Goal: Communication & Community: Answer question/provide support

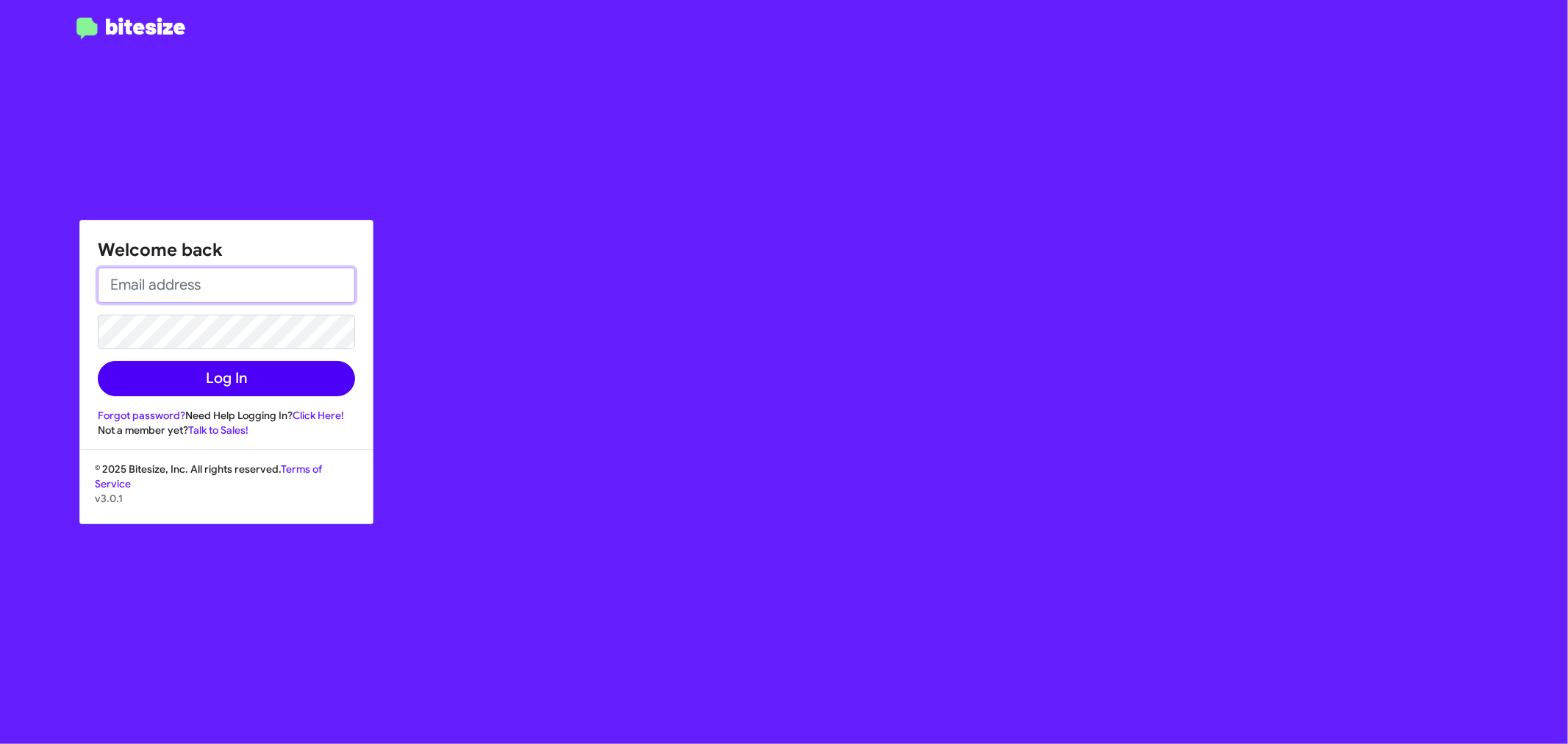
type input "jasmine.toplyn@banisterford.com"
click at [152, 387] on button "Log In" at bounding box center [226, 379] width 258 height 35
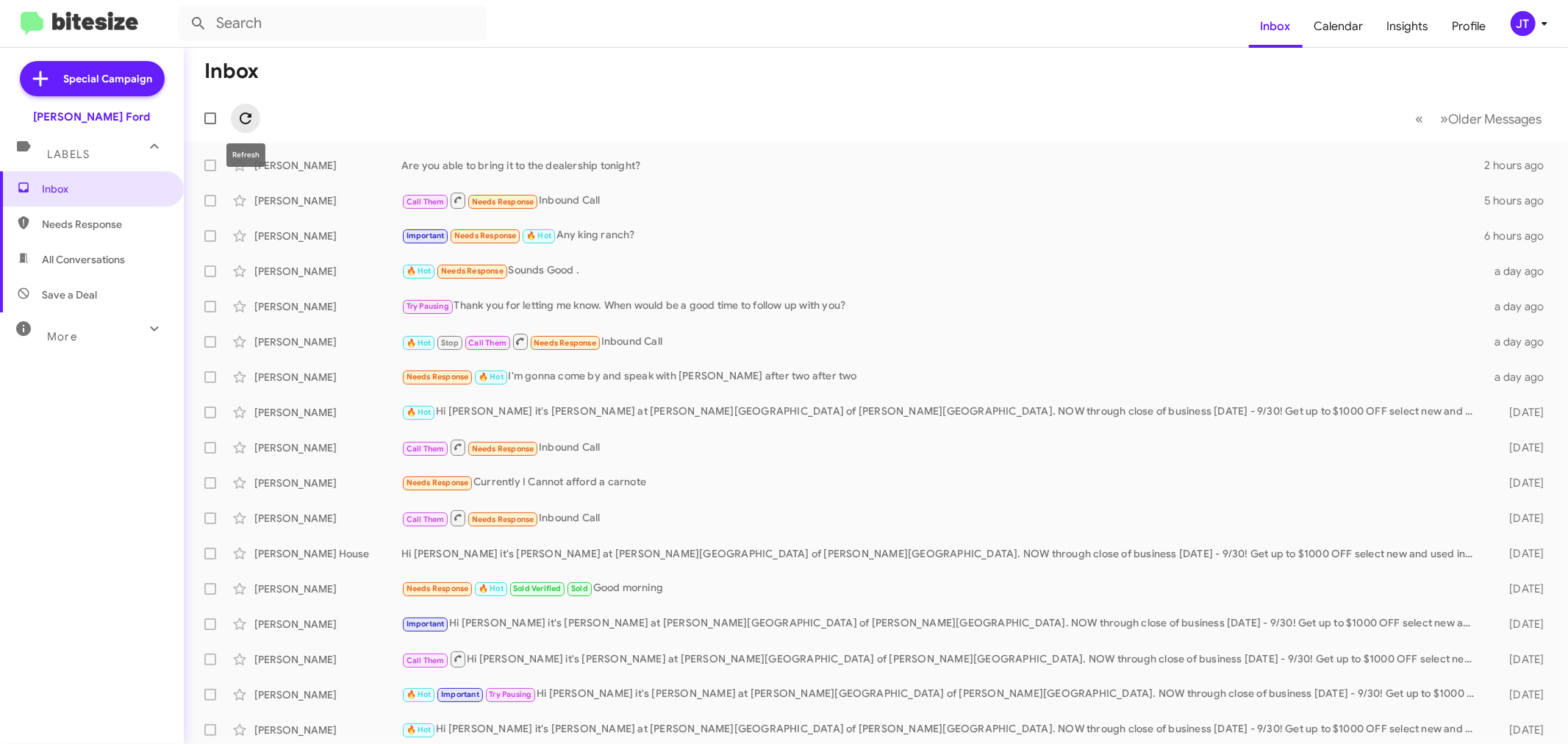
click at [252, 115] on icon at bounding box center [245, 117] width 17 height 17
click at [714, 165] on div "Are you able to bring it to the dealership tonight?" at bounding box center [949, 165] width 1096 height 15
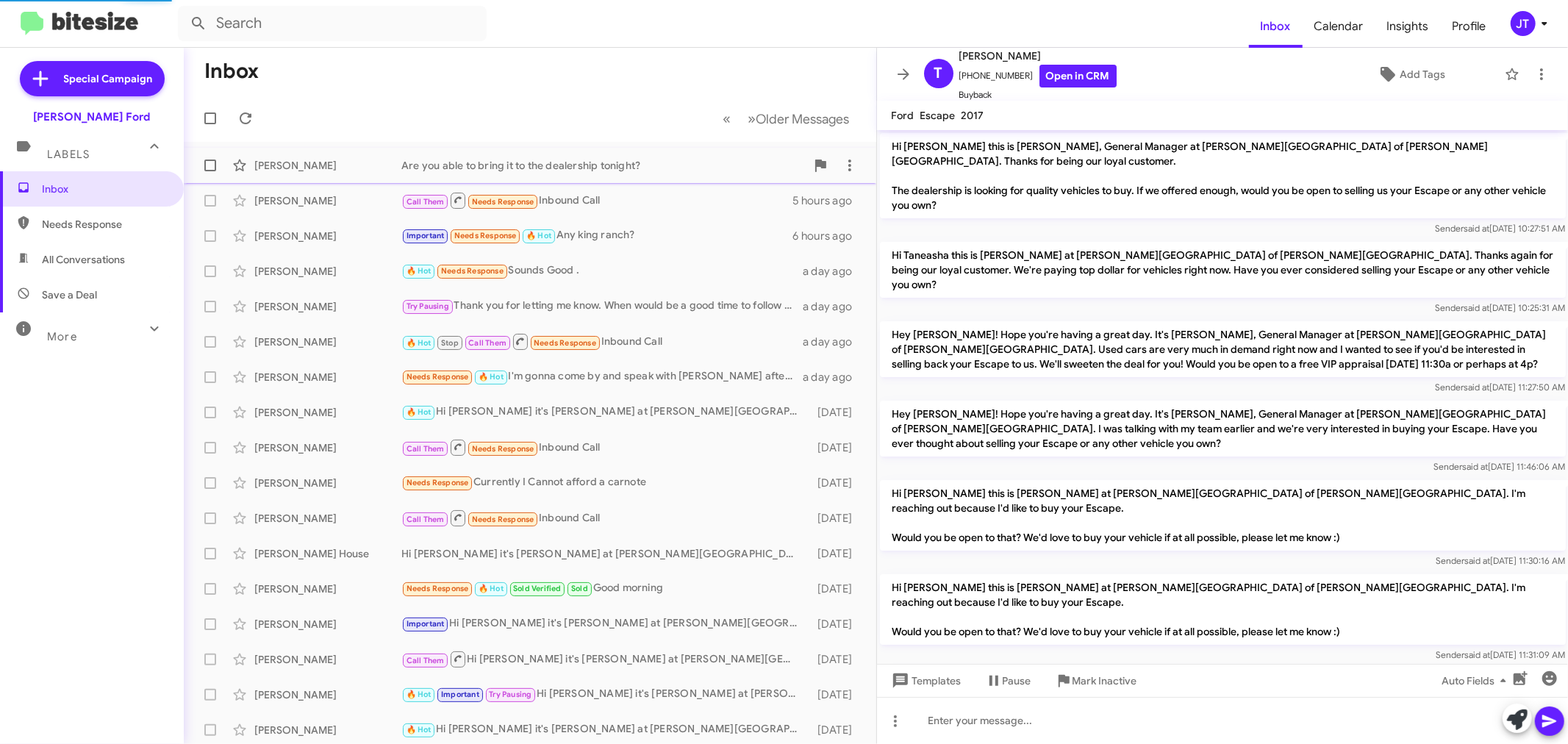
scroll to position [154, 0]
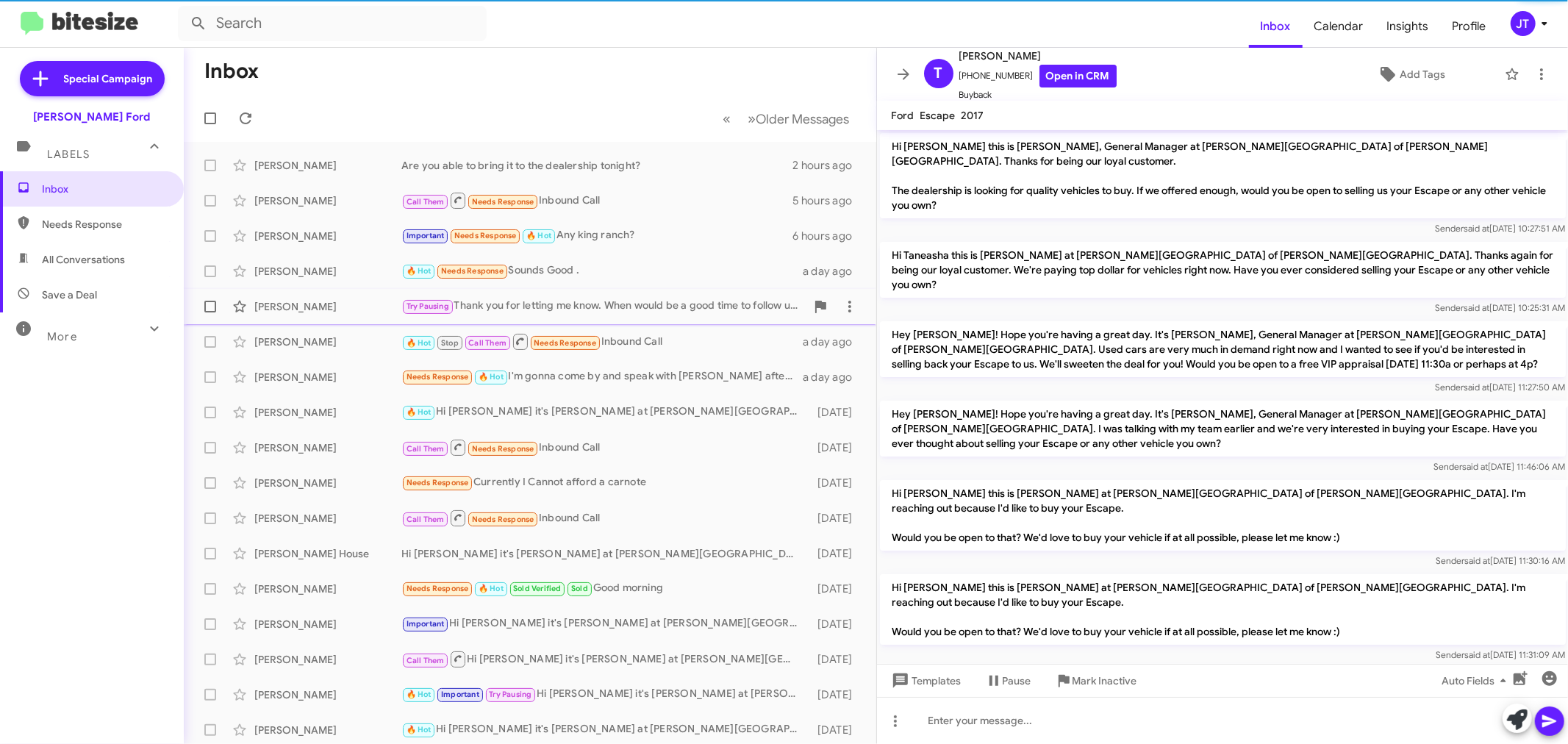
scroll to position [154, 0]
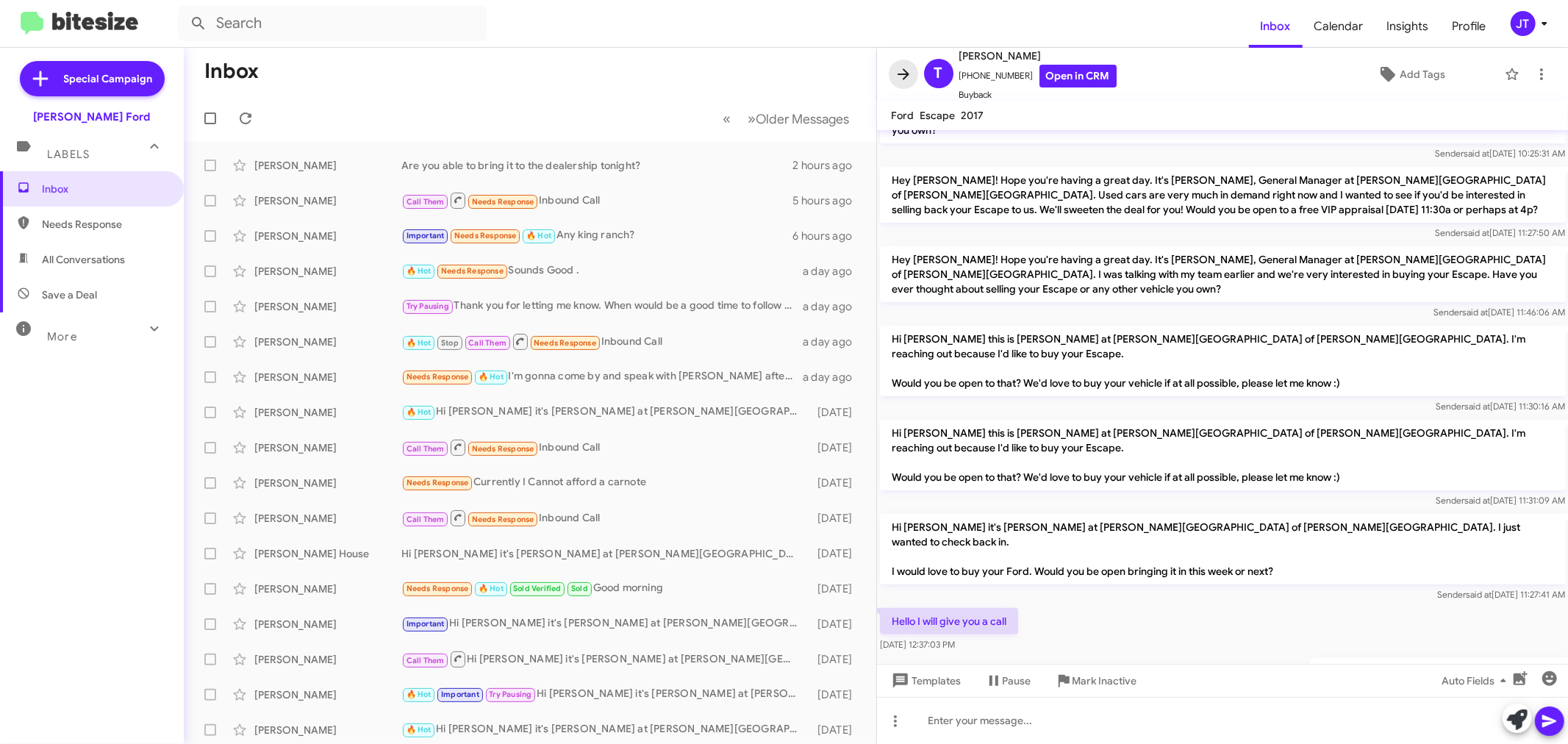
click at [905, 72] on icon at bounding box center [903, 74] width 12 height 11
